Goal: Task Accomplishment & Management: Complete application form

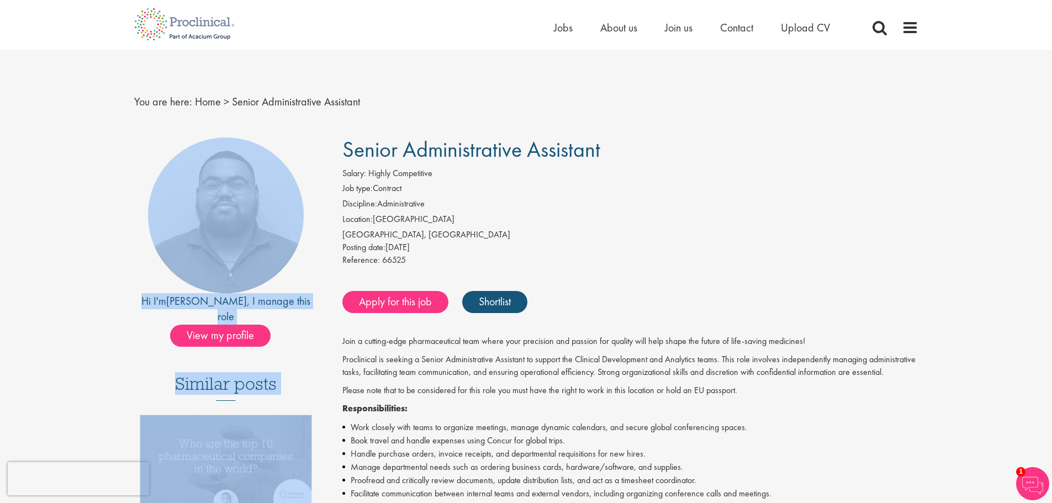
drag, startPoint x: 638, startPoint y: 126, endPoint x: 342, endPoint y: 161, distance: 298.0
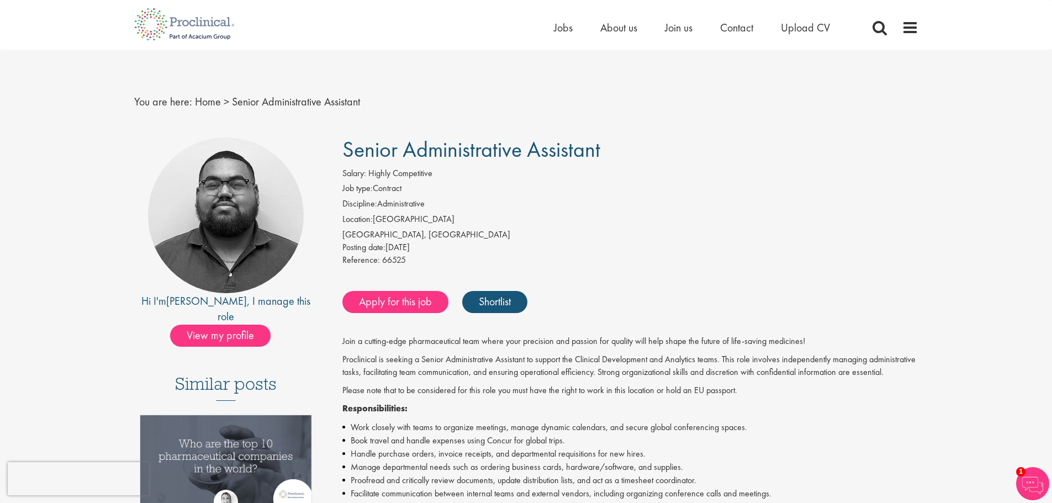
click at [500, 173] on div "Salary: Highly Competitive" at bounding box center [630, 174] width 576 height 15
drag, startPoint x: 610, startPoint y: 147, endPoint x: 340, endPoint y: 151, distance: 270.1
copy span "Senior Administrative Assistant"
drag, startPoint x: 562, startPoint y: 245, endPoint x: 536, endPoint y: 245, distance: 26.0
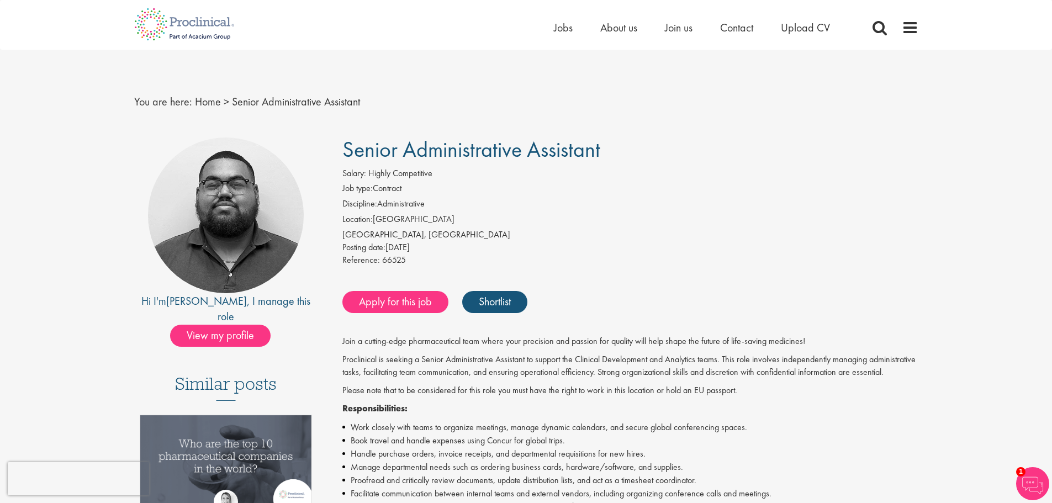
click at [563, 245] on div "Posting date: 04 Aug 2025" at bounding box center [630, 247] width 576 height 13
click at [385, 257] on span "66525" at bounding box center [394, 260] width 24 height 12
click at [387, 257] on span "66525" at bounding box center [394, 260] width 24 height 12
copy span "66525"
click at [501, 169] on div "Salary: Highly Competitive" at bounding box center [630, 174] width 576 height 15
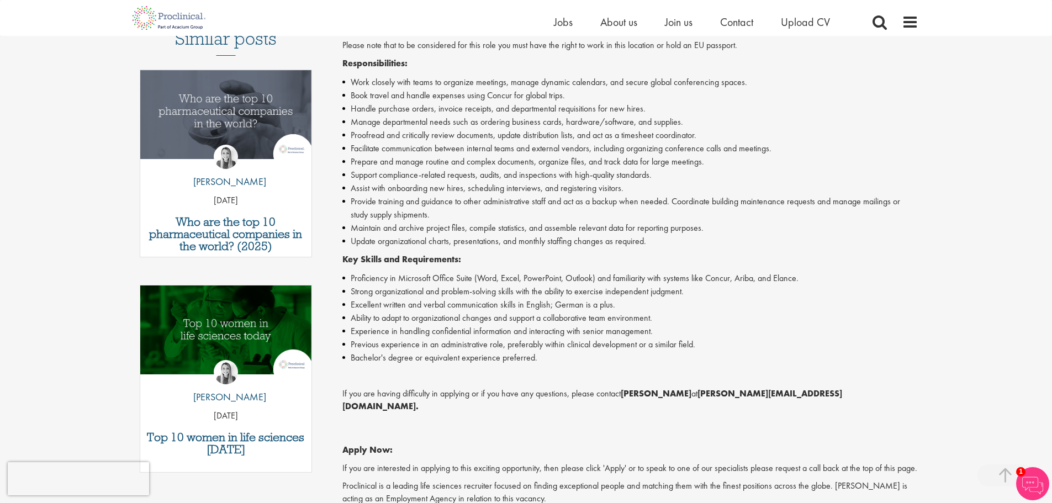
scroll to position [497, 0]
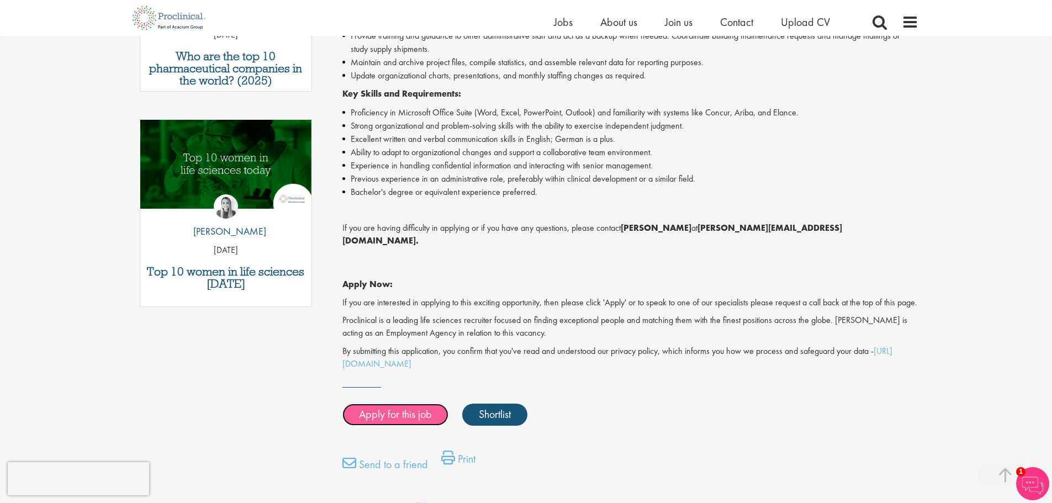
click at [415, 414] on link "Apply for this job" at bounding box center [395, 415] width 106 height 22
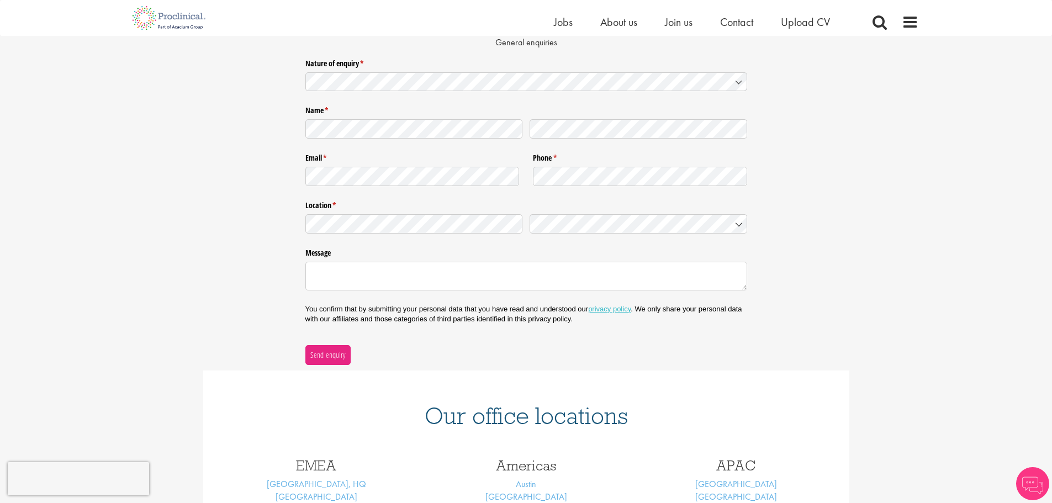
scroll to position [276, 0]
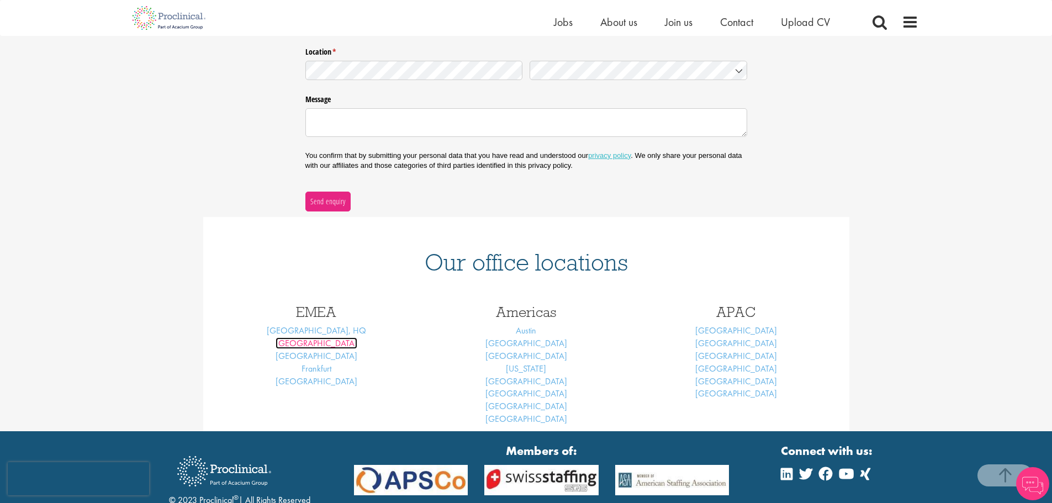
click at [318, 345] on link "[GEOGRAPHIC_DATA]" at bounding box center [317, 343] width 82 height 12
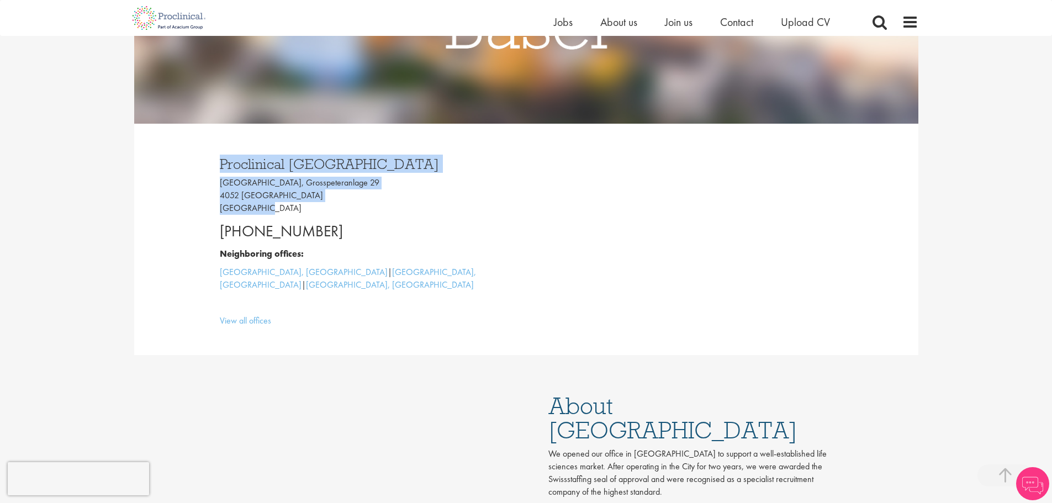
drag, startPoint x: 265, startPoint y: 210, endPoint x: 212, endPoint y: 166, distance: 68.6
click at [212, 166] on div "Proclinical [GEOGRAPHIC_DATA] [GEOGRAPHIC_DATA], [STREET_ADDRESS] [PHONE_NUMBER…" at bounding box center [369, 239] width 315 height 187
copy div "Proclinical [GEOGRAPHIC_DATA] [GEOGRAPHIC_DATA], [STREET_ADDRESS]"
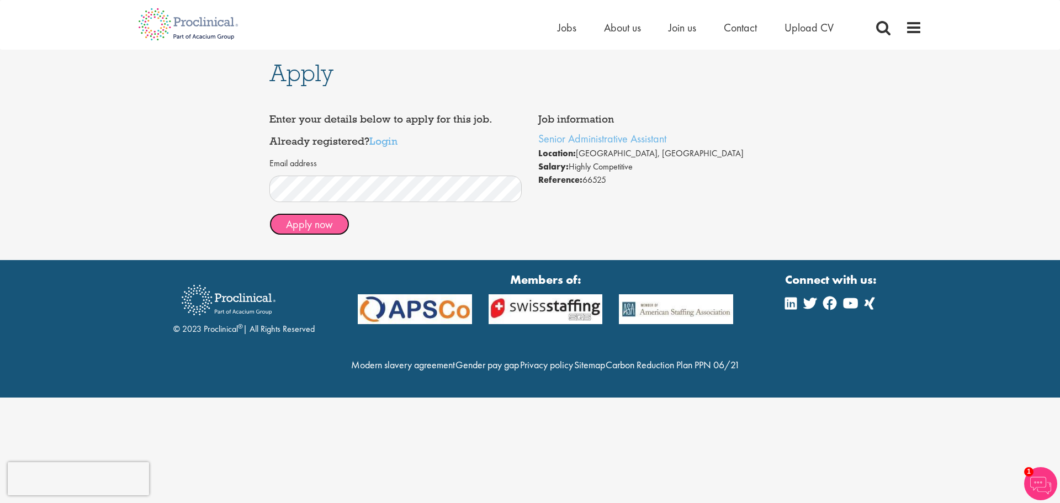
click at [336, 224] on button "Apply now" at bounding box center [310, 224] width 80 height 22
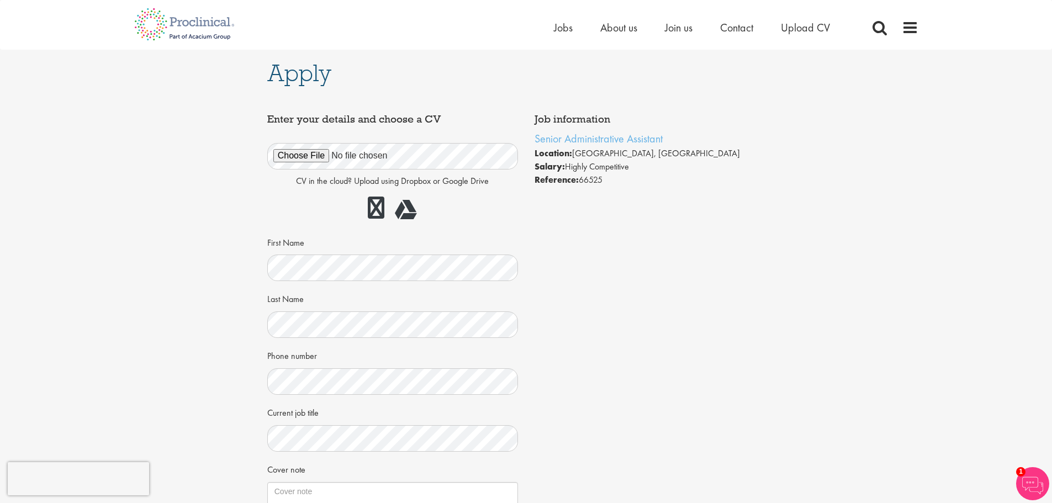
click at [611, 235] on div "Job information Senior Administrative Assistant Location: Basel, Switzerland Sa…" at bounding box center [526, 363] width 535 height 511
click at [307, 289] on div "CV in the cloud? Upload using Dropbox or Google Drive First Name Last Name Phon…" at bounding box center [393, 321] width 234 height 382
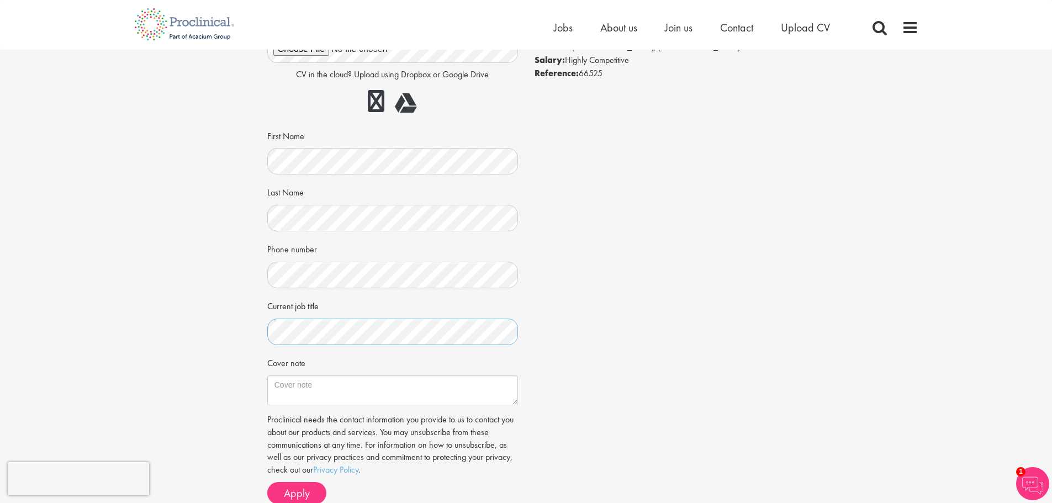
scroll to position [170, 0]
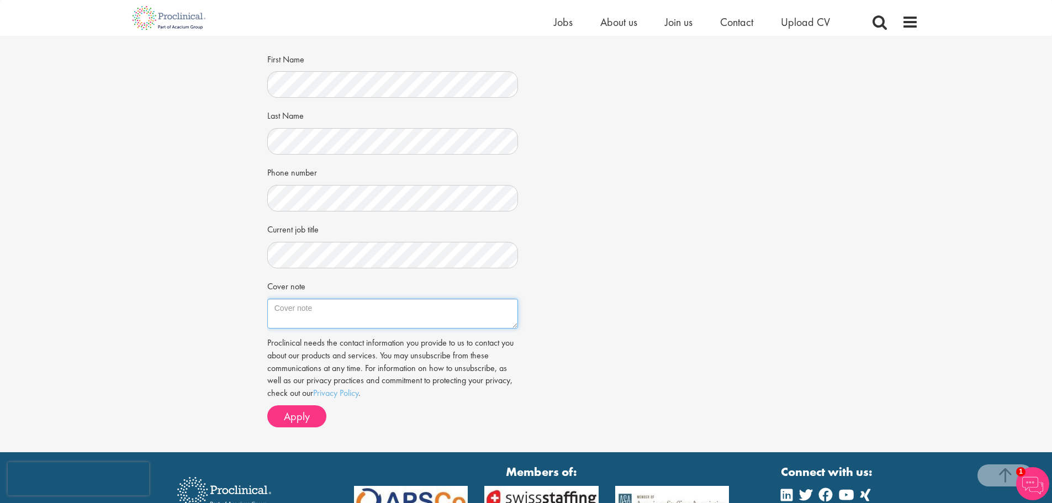
click at [314, 309] on textarea "Cover note" at bounding box center [392, 314] width 251 height 30
drag, startPoint x: 315, startPoint y: 283, endPoint x: 236, endPoint y: 286, distance: 79.0
click at [236, 286] on div "Apply Job information Senior Administrative Assistant Location: Basel, Switzerl…" at bounding box center [526, 159] width 1069 height 586
copy label "Cover note"
click at [310, 313] on textarea "Cover note" at bounding box center [392, 314] width 251 height 30
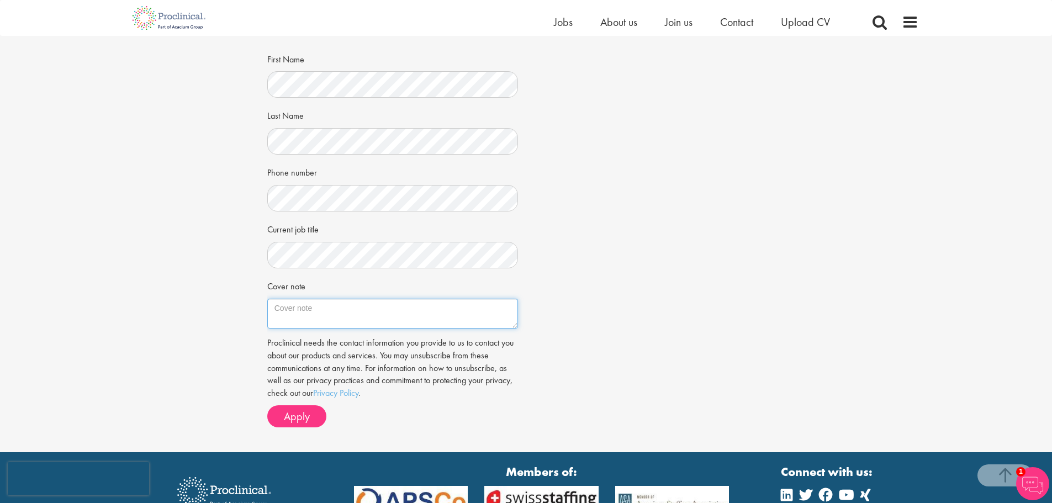
paste textarea "Dear Ms. Bennett, I am writing to express my interest in the Senior Administrat…"
click at [323, 311] on textarea "Cover note" at bounding box center [392, 314] width 251 height 30
click at [434, 323] on textarea "Cover note" at bounding box center [392, 314] width 251 height 30
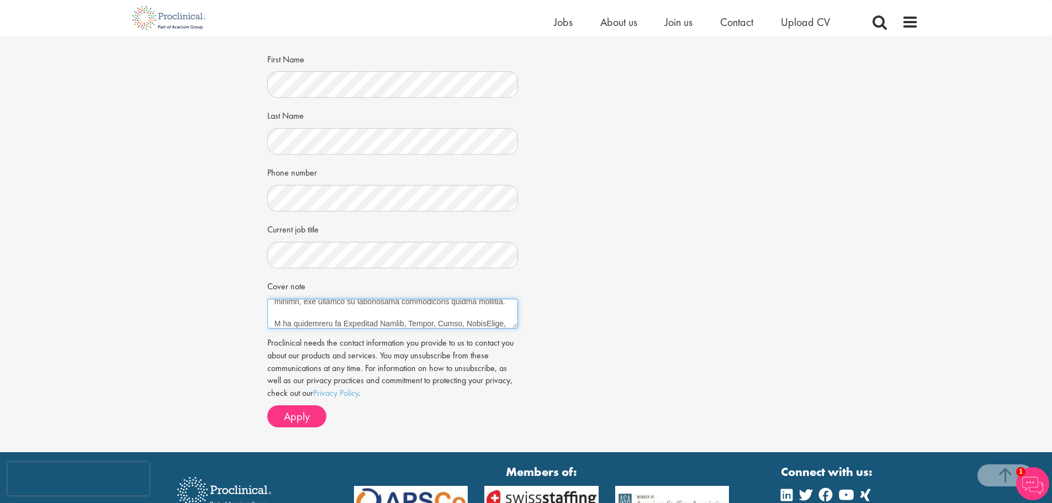
click at [434, 323] on textarea "Cover note" at bounding box center [392, 314] width 251 height 30
click at [441, 305] on textarea "Cover note" at bounding box center [392, 314] width 251 height 30
click at [440, 304] on textarea "Cover note" at bounding box center [392, 314] width 251 height 30
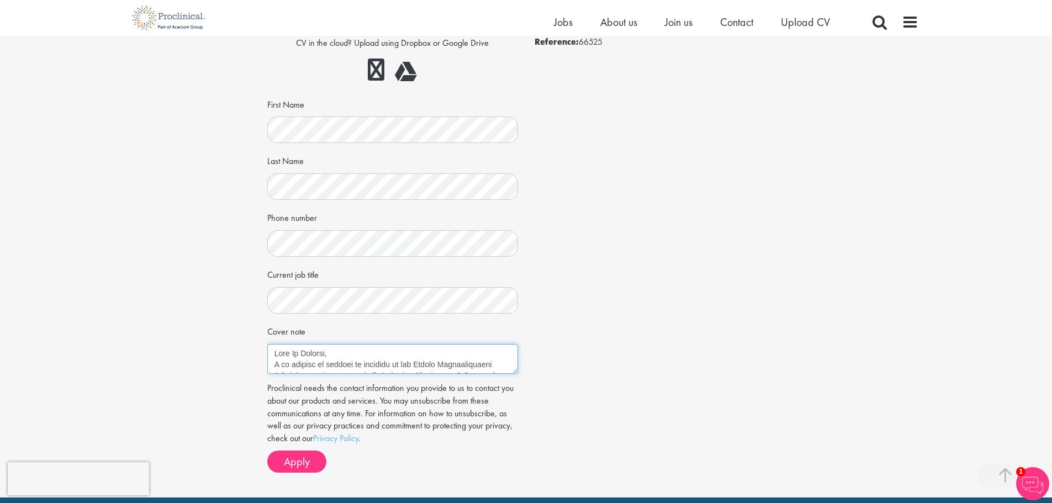
scroll to position [276, 0]
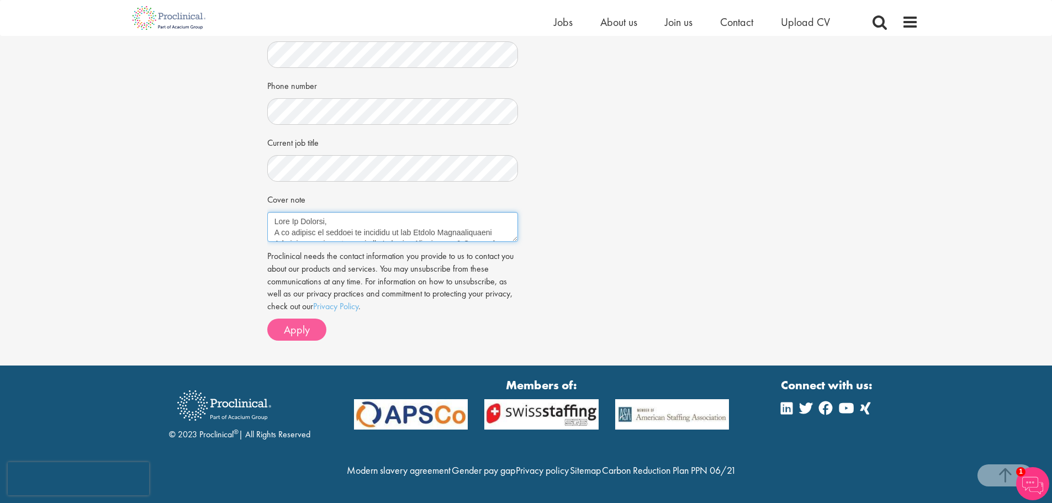
type textarea "Dear Mr Bennett, I am writing to express my interest in the Senior Administrati…"
click at [302, 323] on span "Apply" at bounding box center [297, 330] width 26 height 14
